Goal: Find specific page/section: Find specific page/section

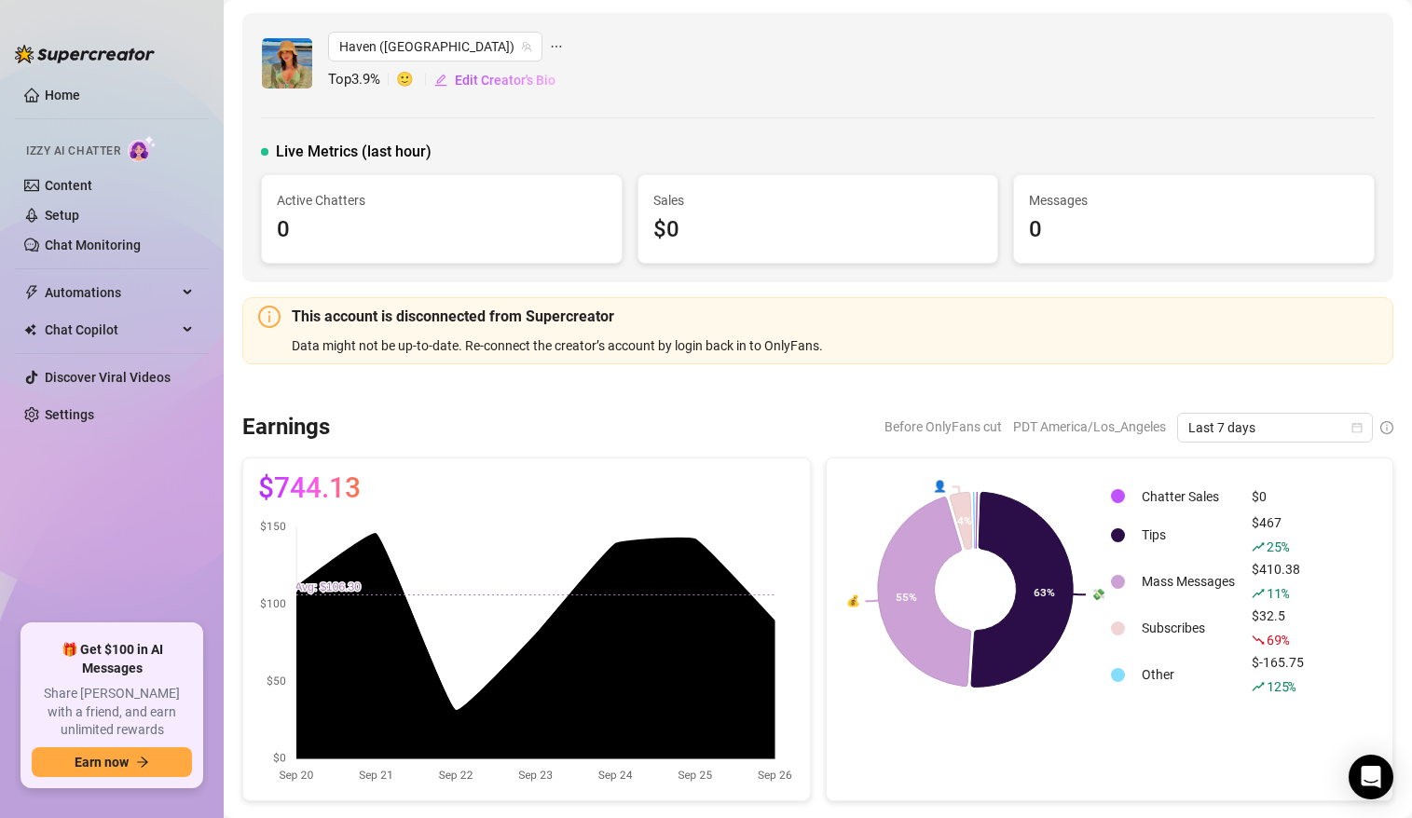
click at [550, 45] on icon "ellipsis" at bounding box center [556, 46] width 13 height 13
click at [457, 42] on span "Haven ([GEOGRAPHIC_DATA])" at bounding box center [435, 47] width 192 height 28
click at [550, 49] on icon "ellipsis" at bounding box center [556, 46] width 13 height 13
click at [553, 30] on div "Haven (tshavenrose) Top 3.9 % 🙂 Edit Creator's Bio Live Metrics (last hour) Act…" at bounding box center [817, 147] width 1151 height 269
click at [45, 97] on link "Home" at bounding box center [62, 95] width 35 height 15
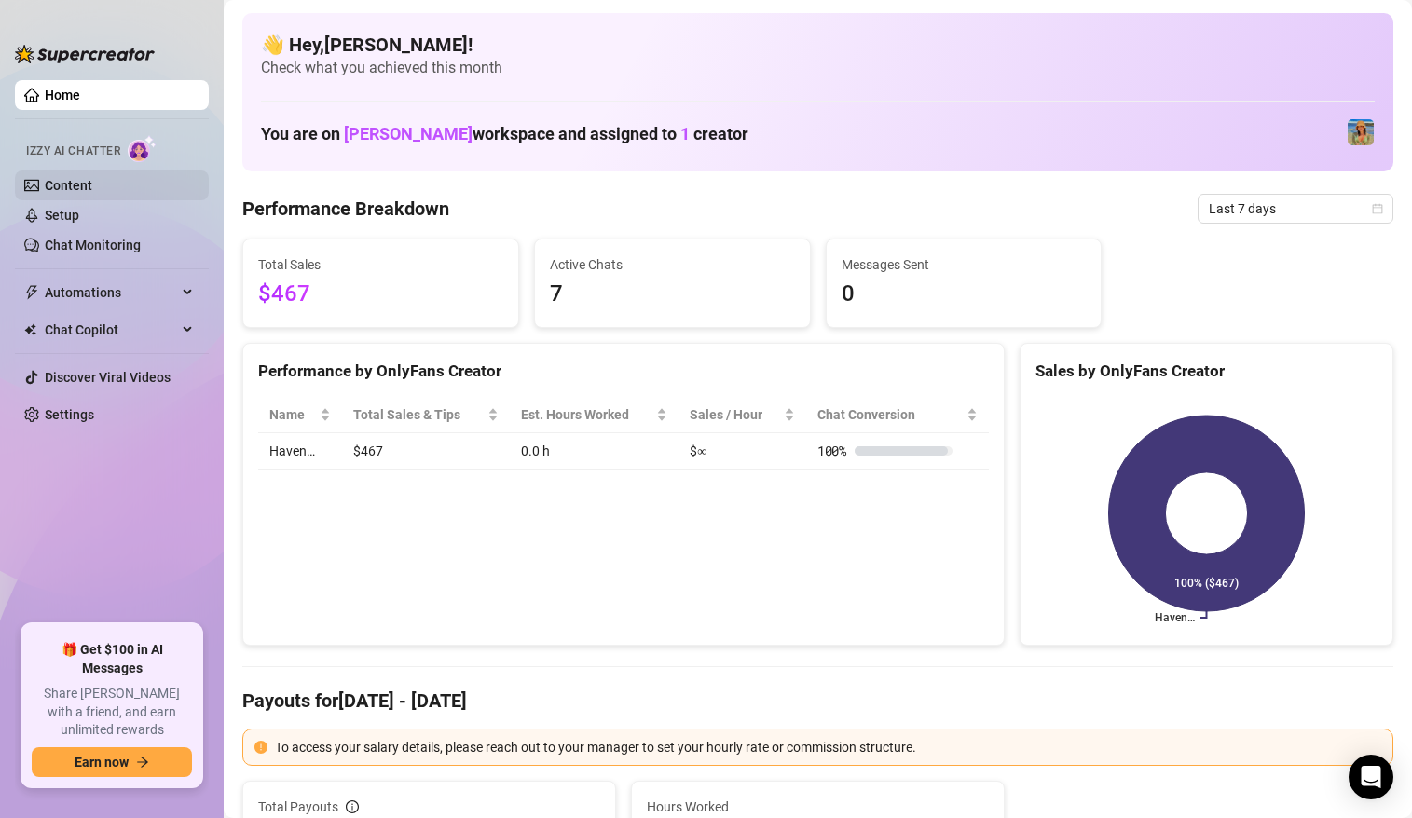
click at [77, 182] on link "Content" at bounding box center [69, 185] width 48 height 15
